Goal: Find specific page/section: Find specific page/section

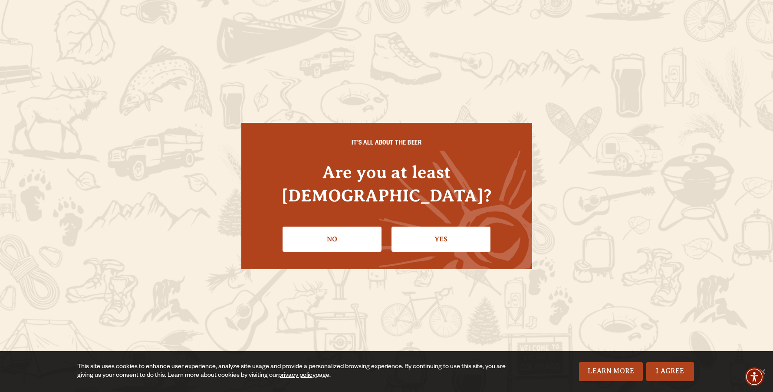
click at [444, 232] on link "Yes" at bounding box center [441, 239] width 99 height 25
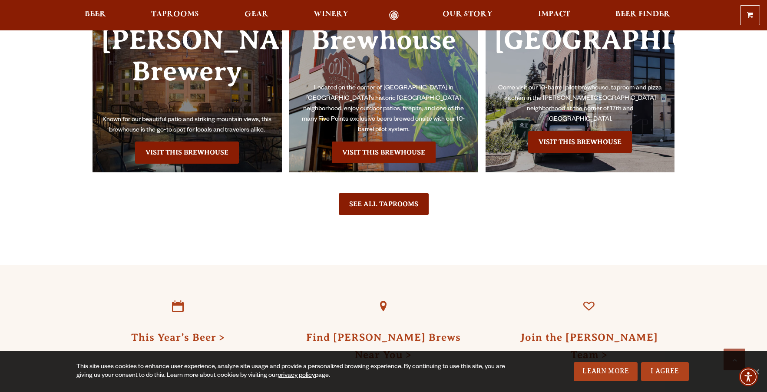
scroll to position [2073, 0]
click at [160, 141] on link "Visit this Brewhouse" at bounding box center [187, 152] width 104 height 22
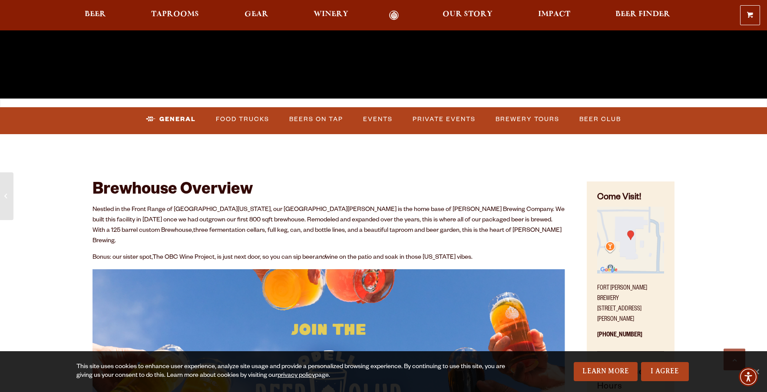
scroll to position [333, 0]
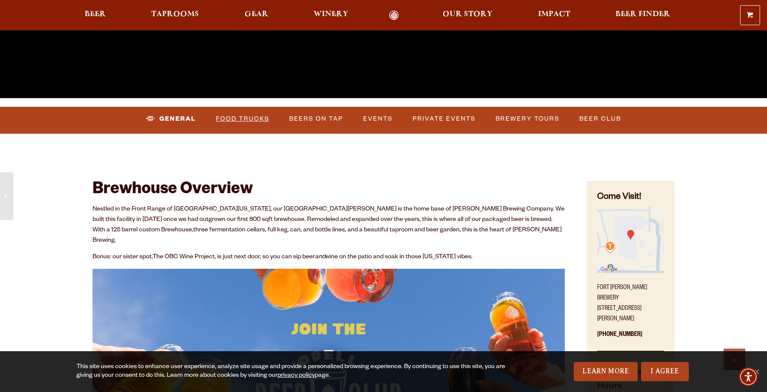
click at [246, 118] on link "Food Trucks" at bounding box center [242, 119] width 60 height 20
click at [246, 118] on link "Food Trucks" at bounding box center [236, 119] width 76 height 20
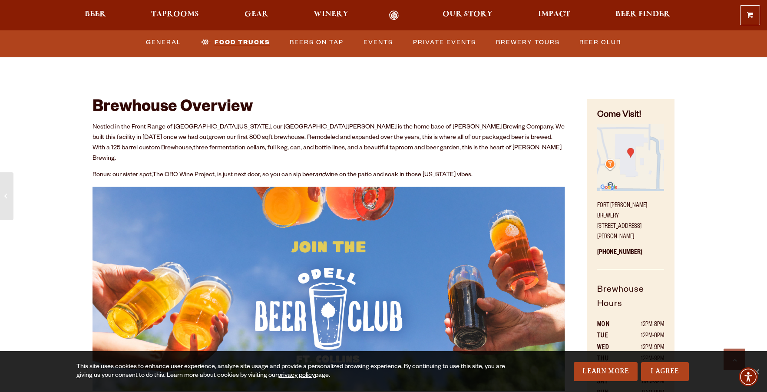
scroll to position [389, 0]
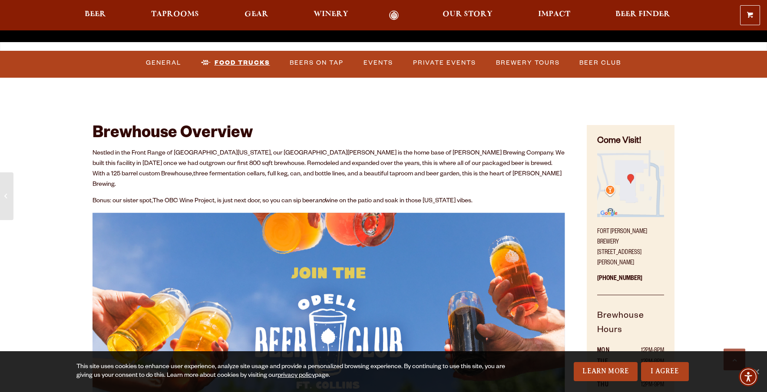
click at [244, 61] on link "Food Trucks" at bounding box center [236, 63] width 76 height 20
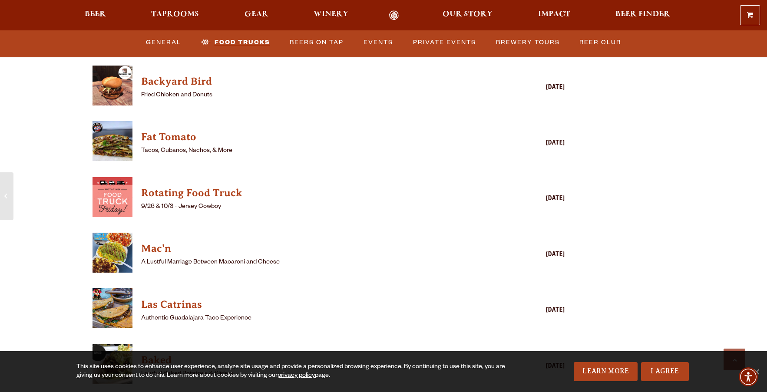
scroll to position [2354, 0]
click at [165, 130] on h4 "Fat Tomato" at bounding box center [316, 137] width 350 height 14
